Goal: Navigation & Orientation: Understand site structure

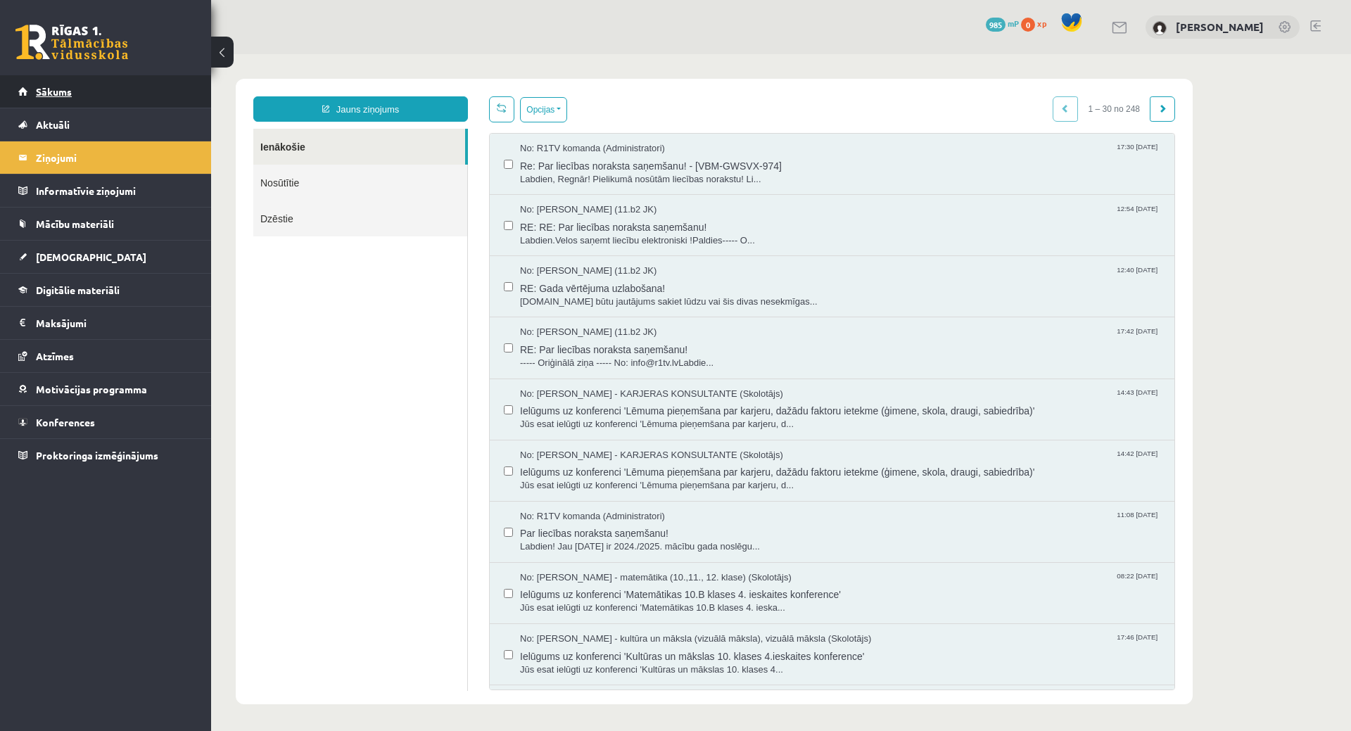
click at [81, 94] on link "Sākums" at bounding box center [105, 91] width 175 height 32
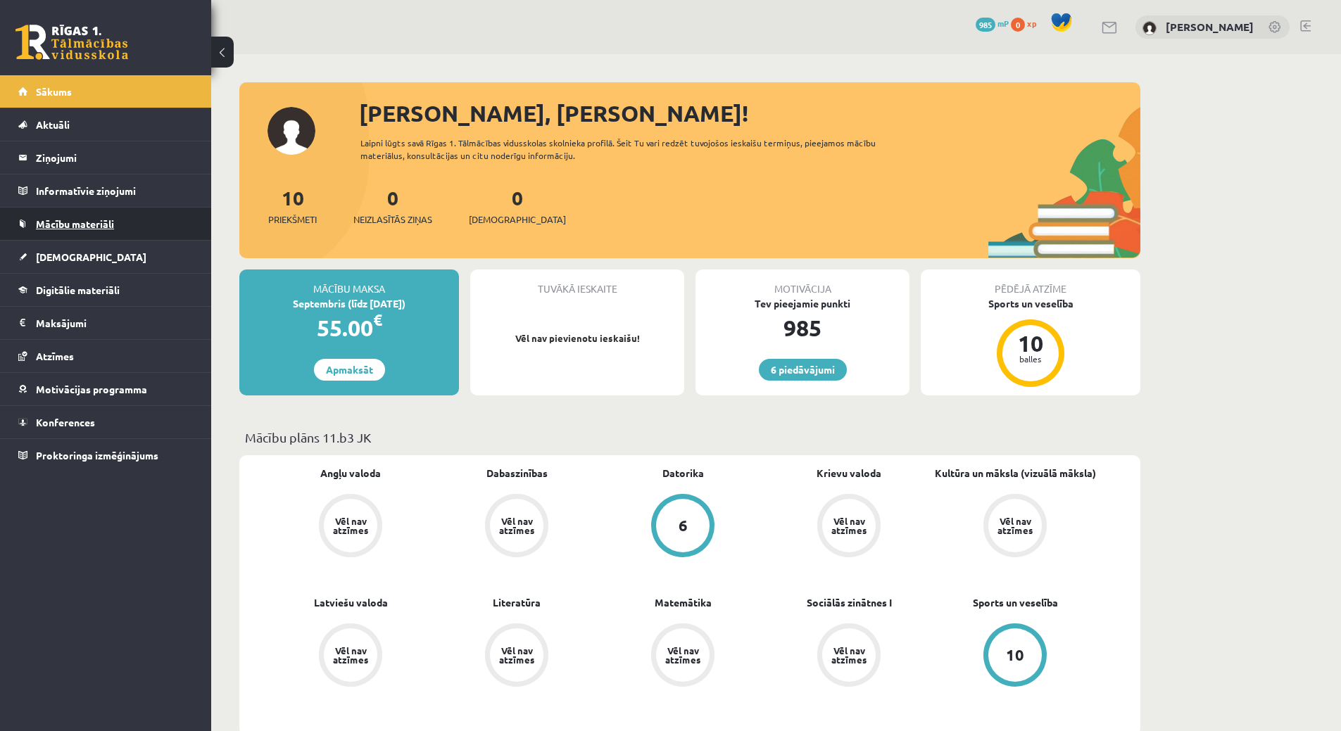
click at [101, 221] on span "Mācību materiāli" at bounding box center [75, 223] width 78 height 13
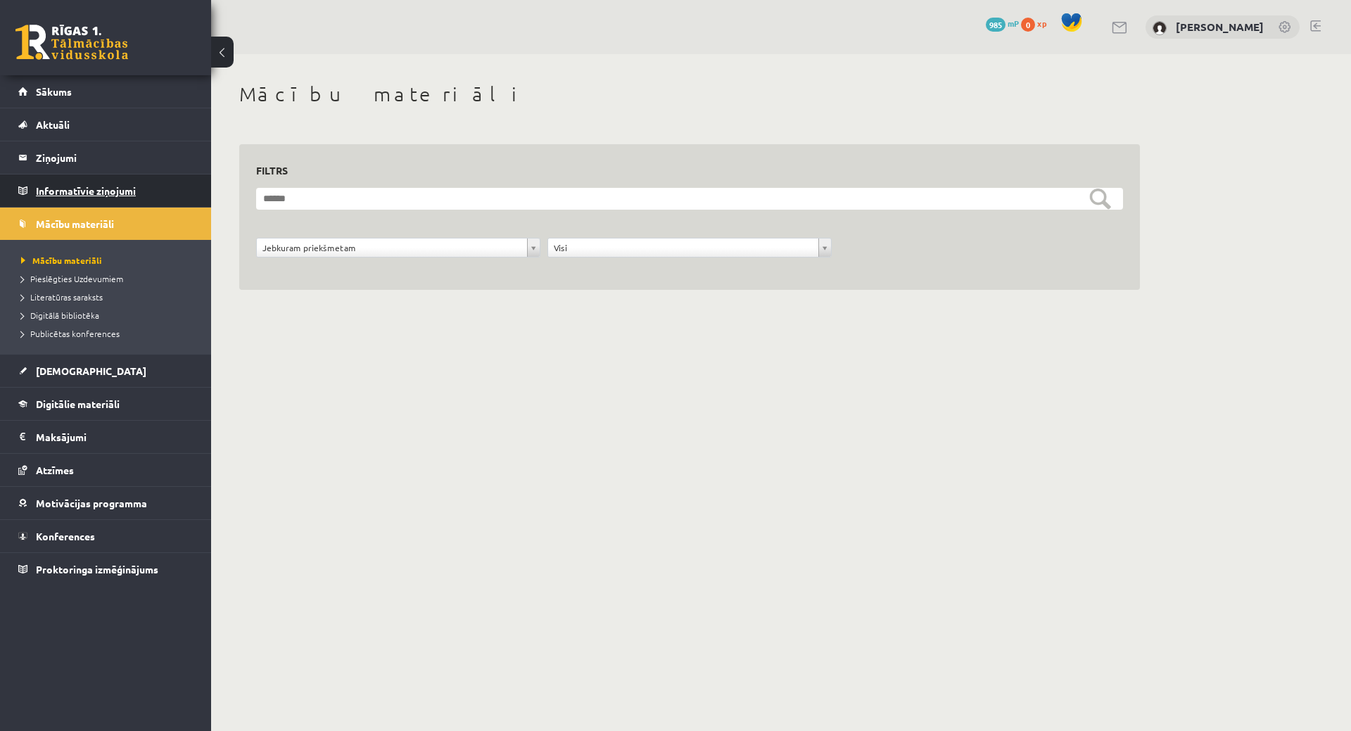
click at [104, 189] on legend "Informatīvie ziņojumi 0" at bounding box center [115, 191] width 158 height 32
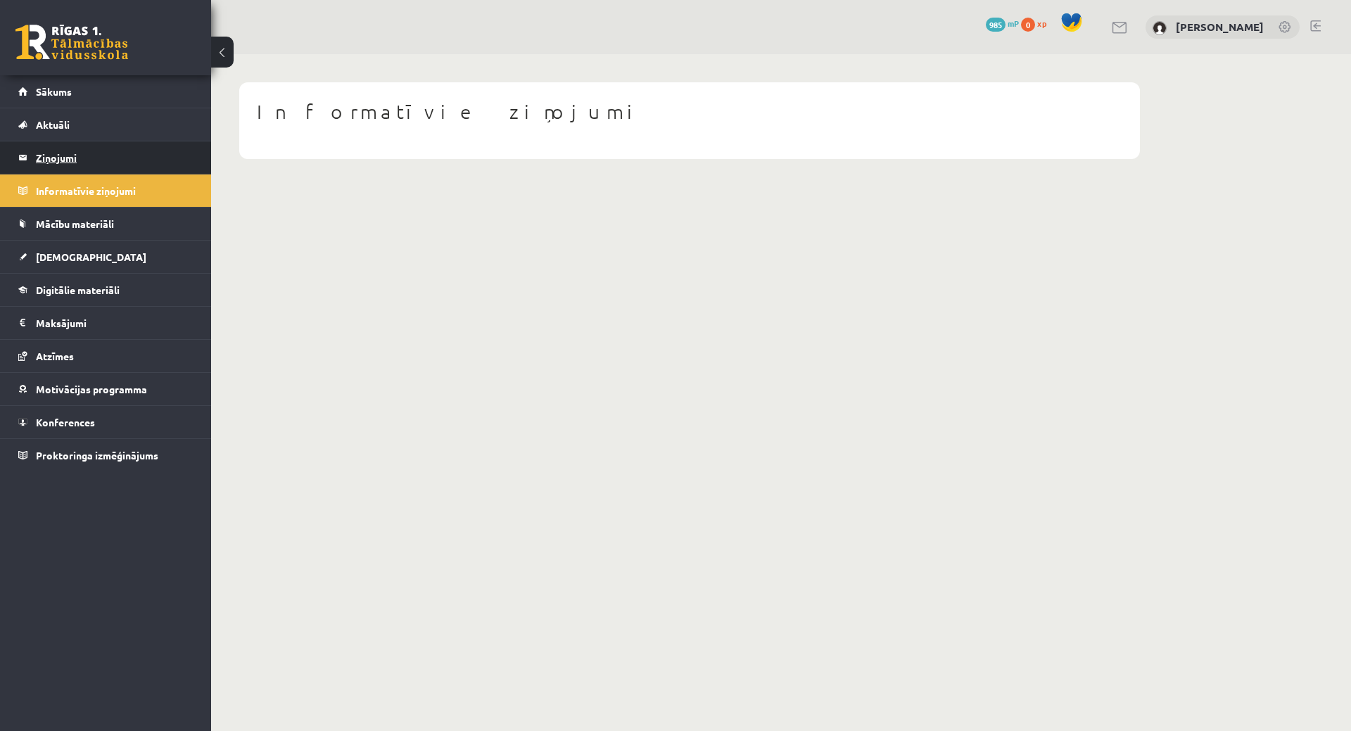
click at [99, 167] on legend "Ziņojumi 0" at bounding box center [115, 157] width 158 height 32
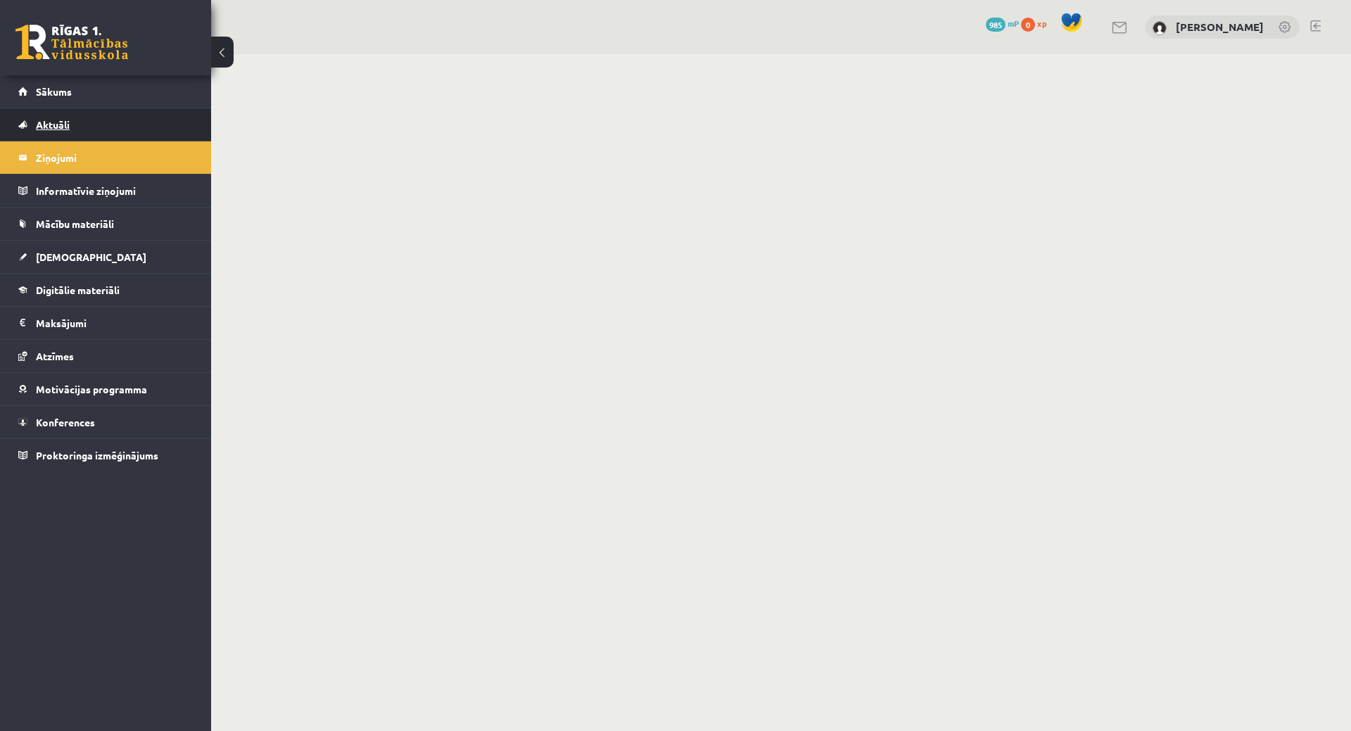
click at [93, 136] on link "Aktuāli" at bounding box center [105, 124] width 175 height 32
